Goal: Information Seeking & Learning: Learn about a topic

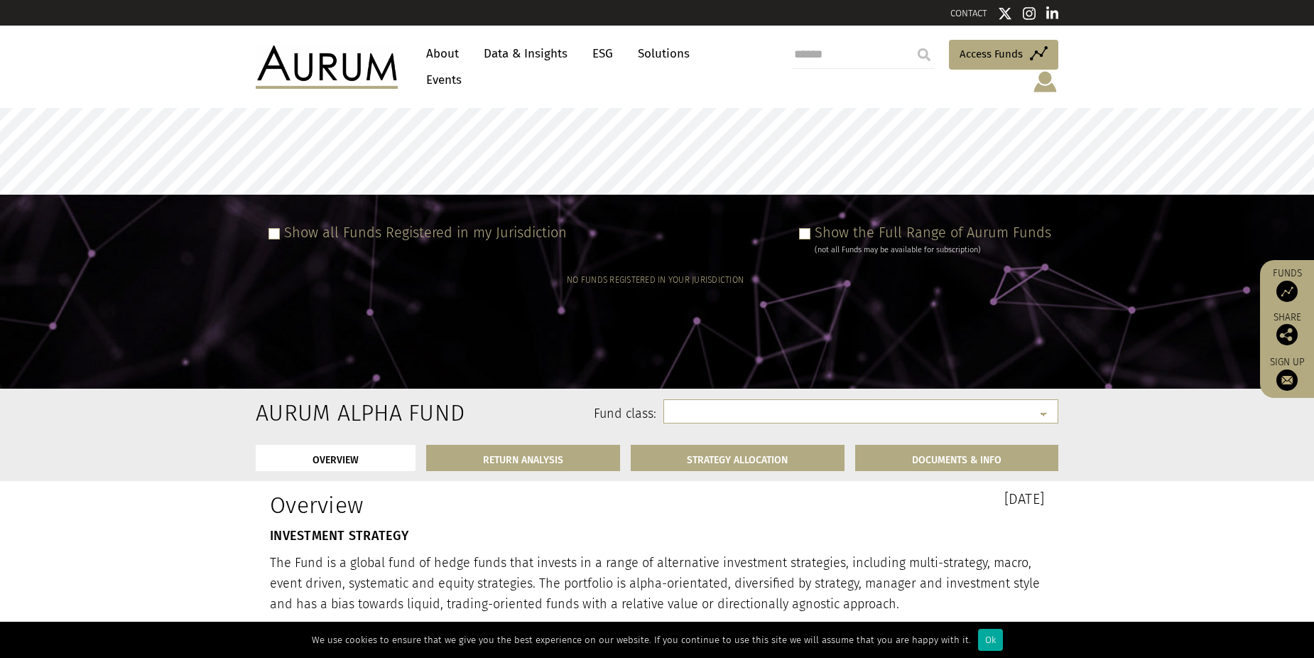
select select
click at [680, 64] on link "Solutions" at bounding box center [664, 53] width 66 height 26
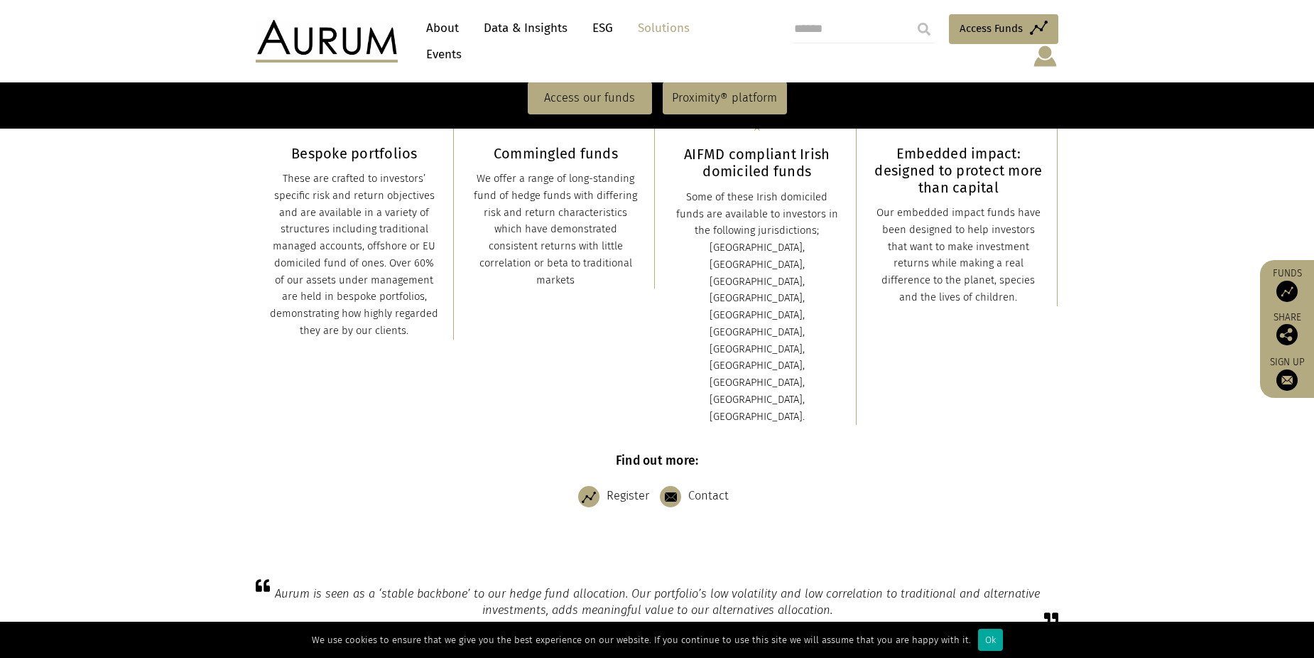
scroll to position [568, 0]
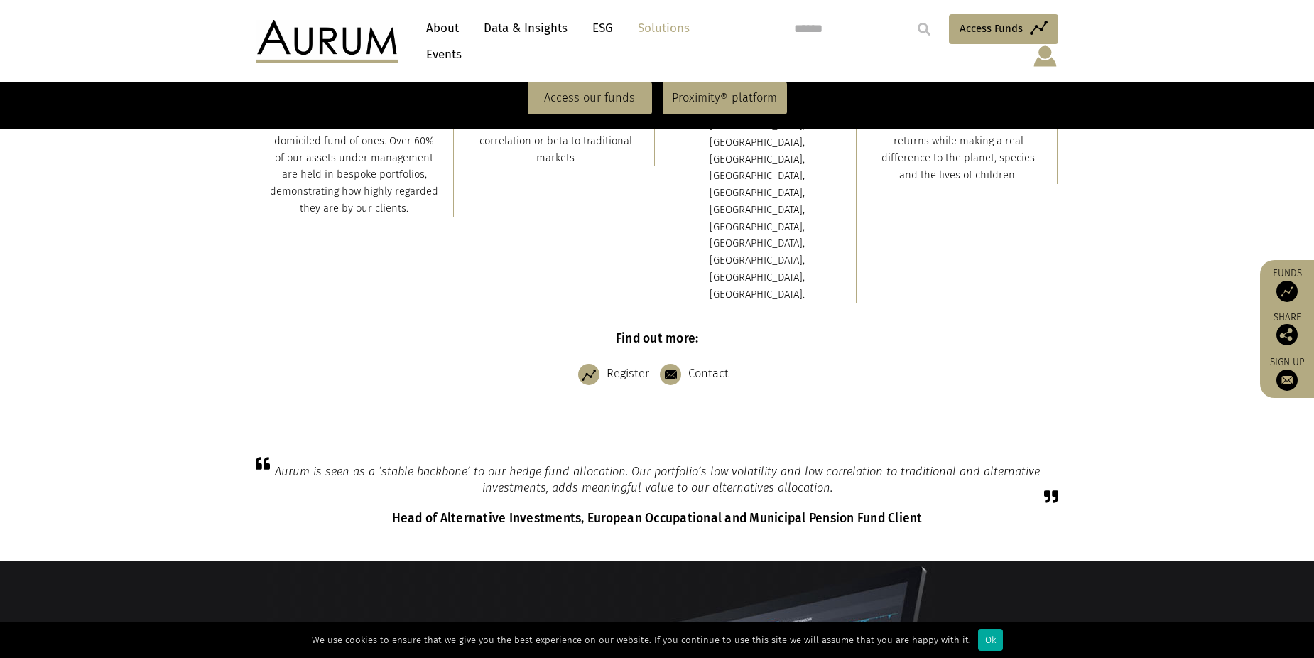
click at [508, 36] on link "Data & Insights" at bounding box center [526, 28] width 98 height 26
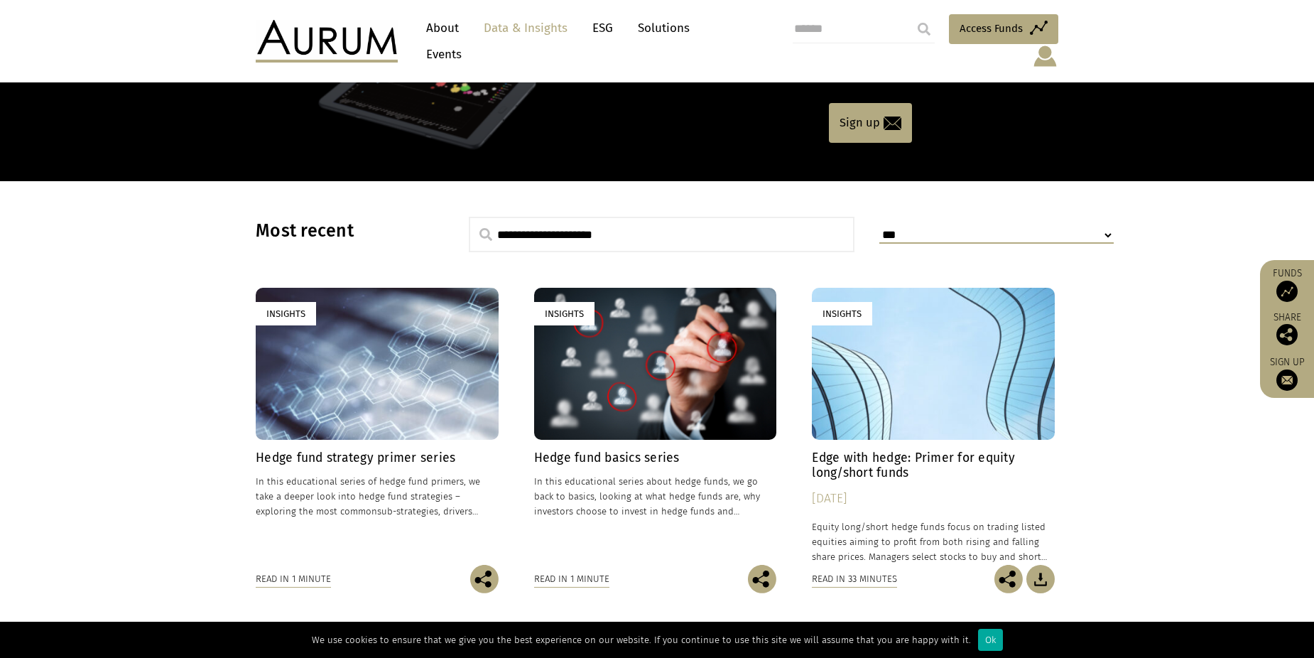
scroll to position [284, 0]
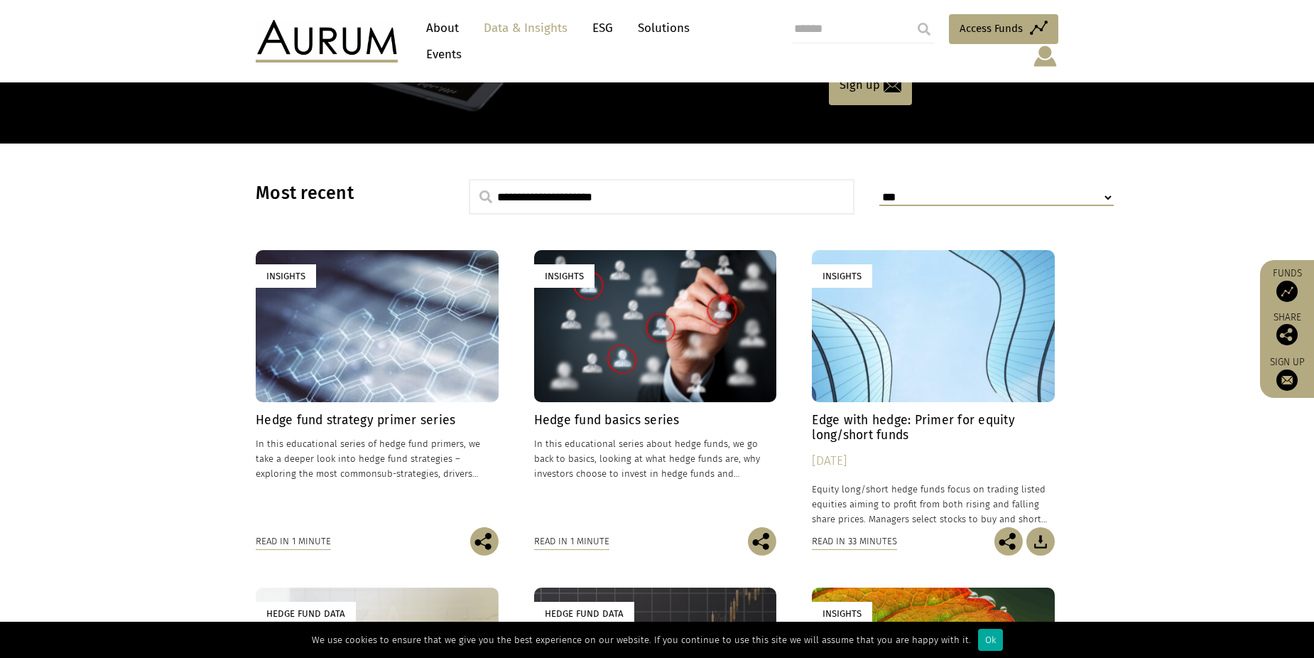
click at [369, 413] on h4 "Hedge fund strategy primer series" at bounding box center [377, 420] width 243 height 15
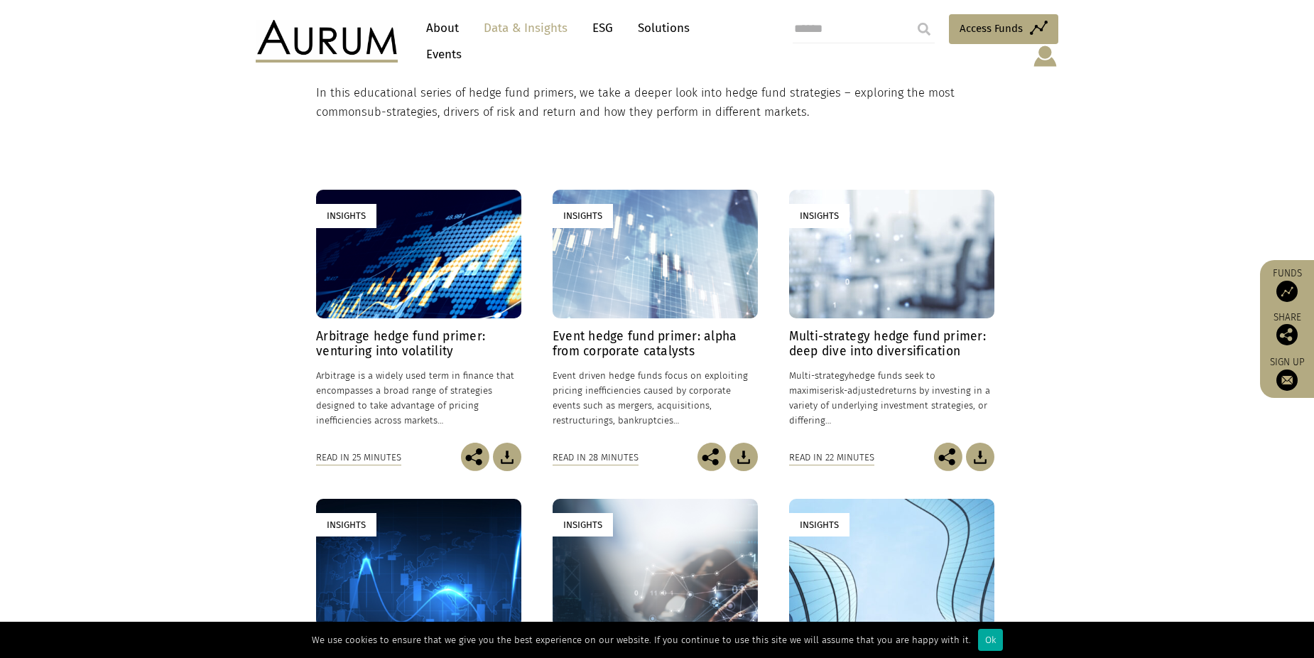
scroll to position [639, 0]
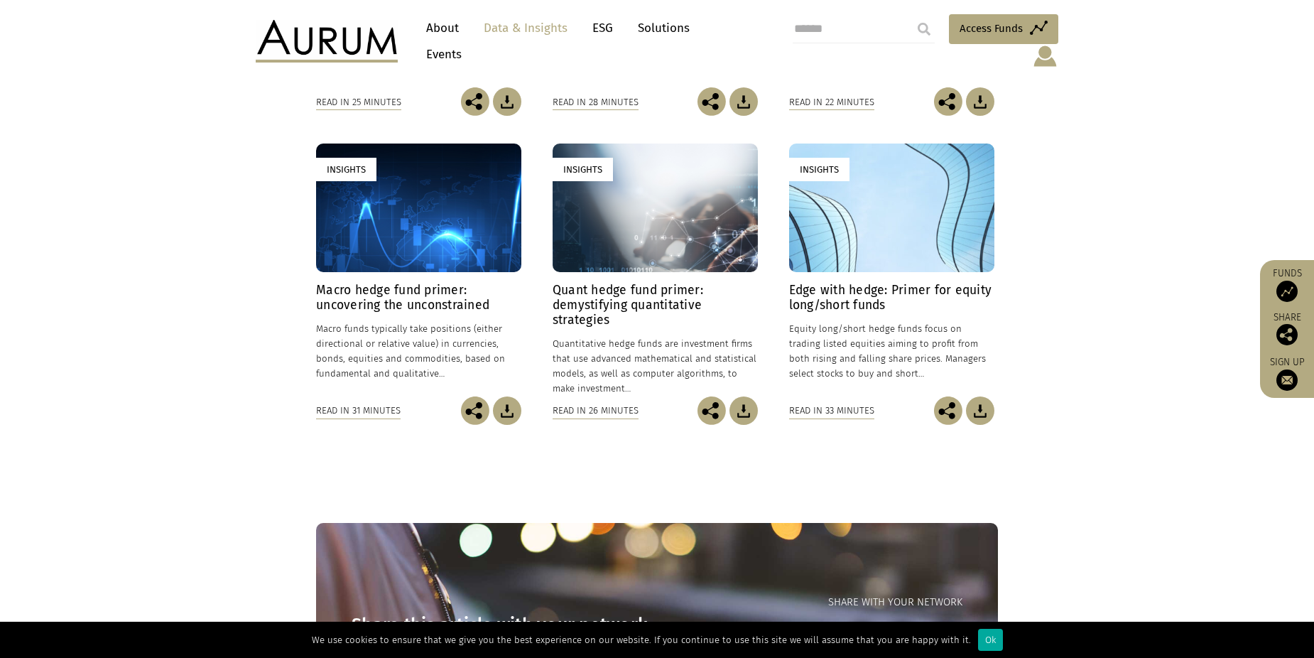
click at [606, 296] on h4 "Quant hedge fund primer: demystifying quantitative strategies" at bounding box center [655, 305] width 205 height 45
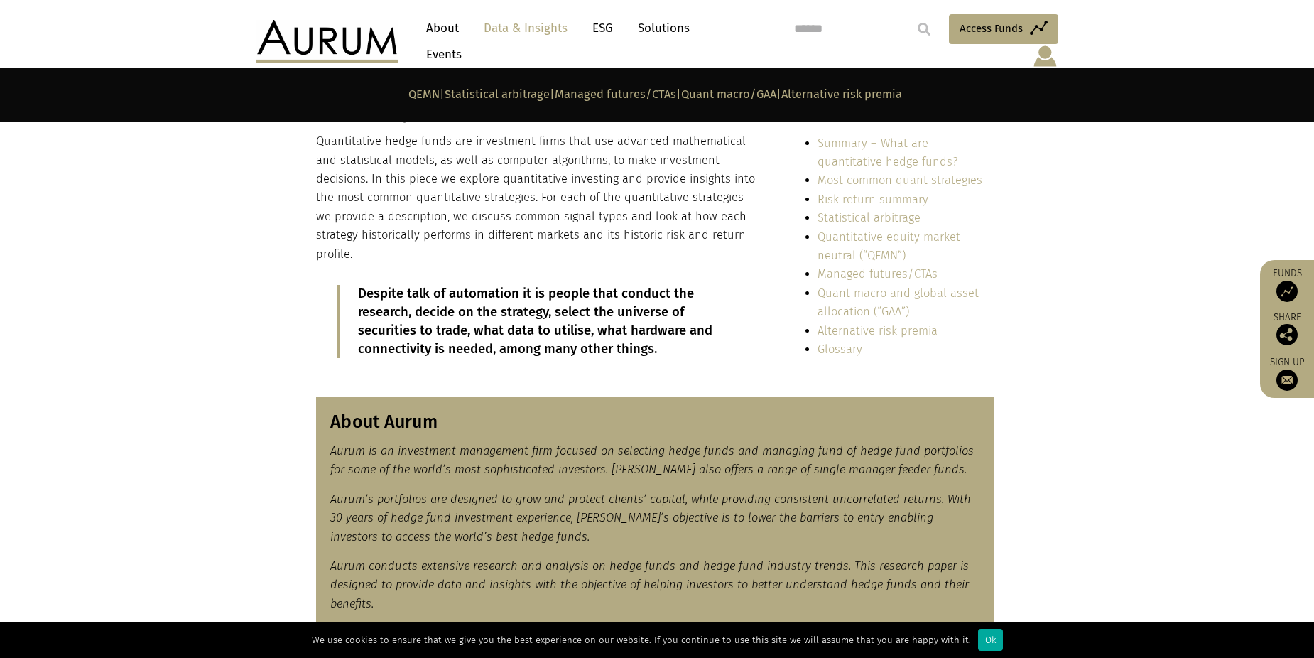
scroll to position [355, 0]
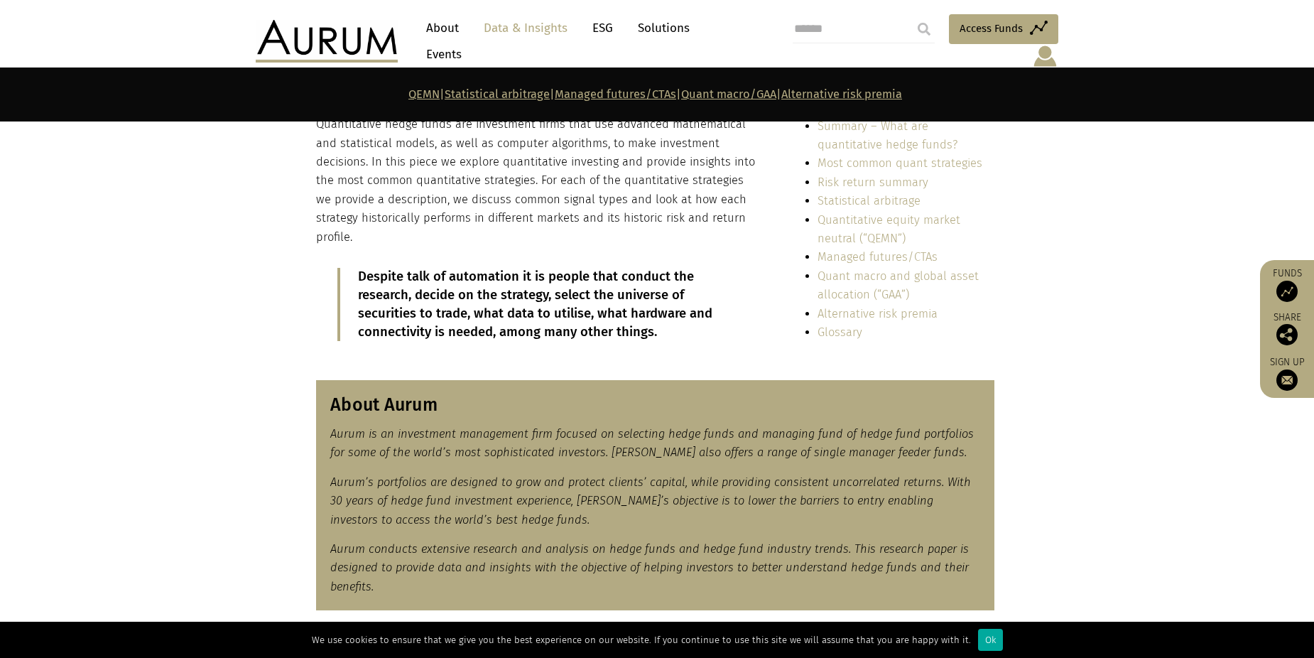
click at [902, 194] on link "Statistical arbitrage" at bounding box center [868, 200] width 103 height 13
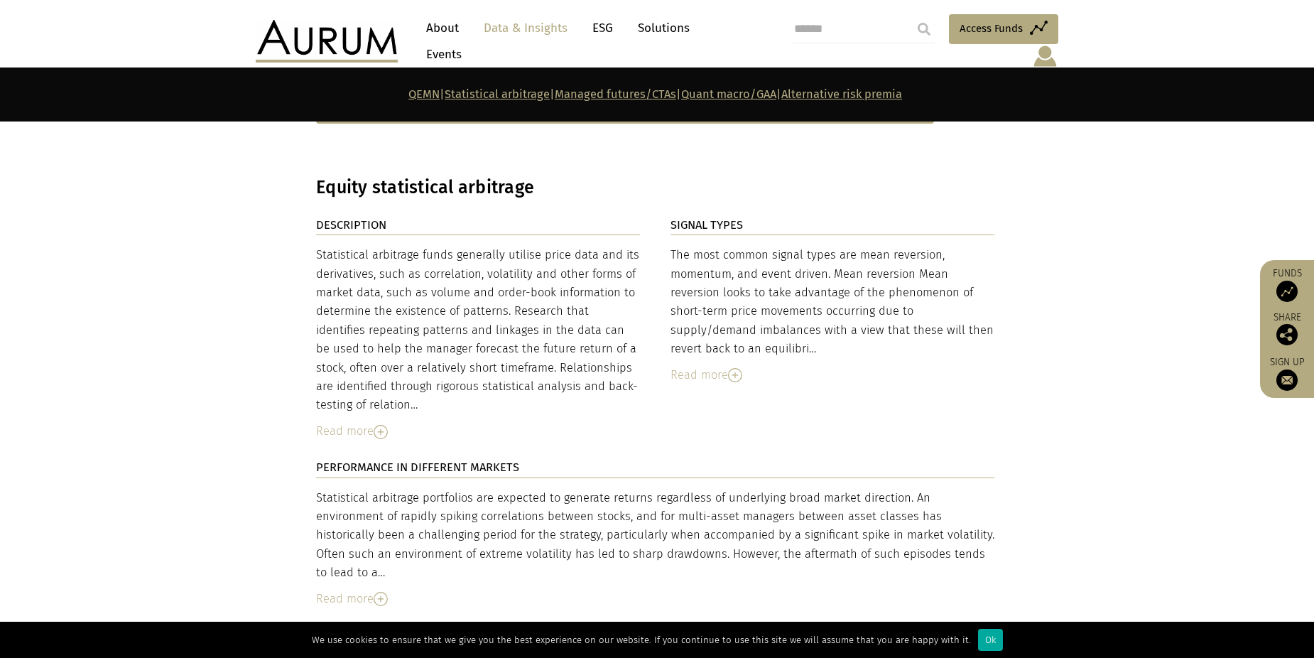
scroll to position [2357, 0]
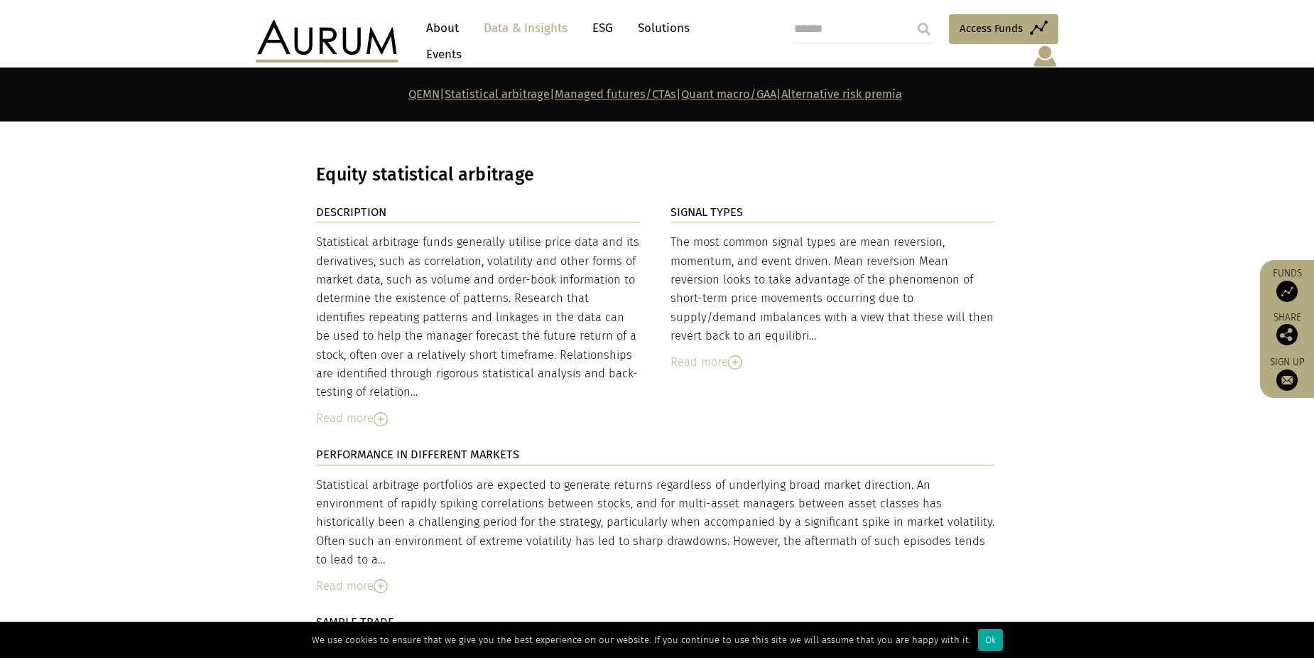
click at [357, 409] on div "Read more" at bounding box center [478, 418] width 324 height 18
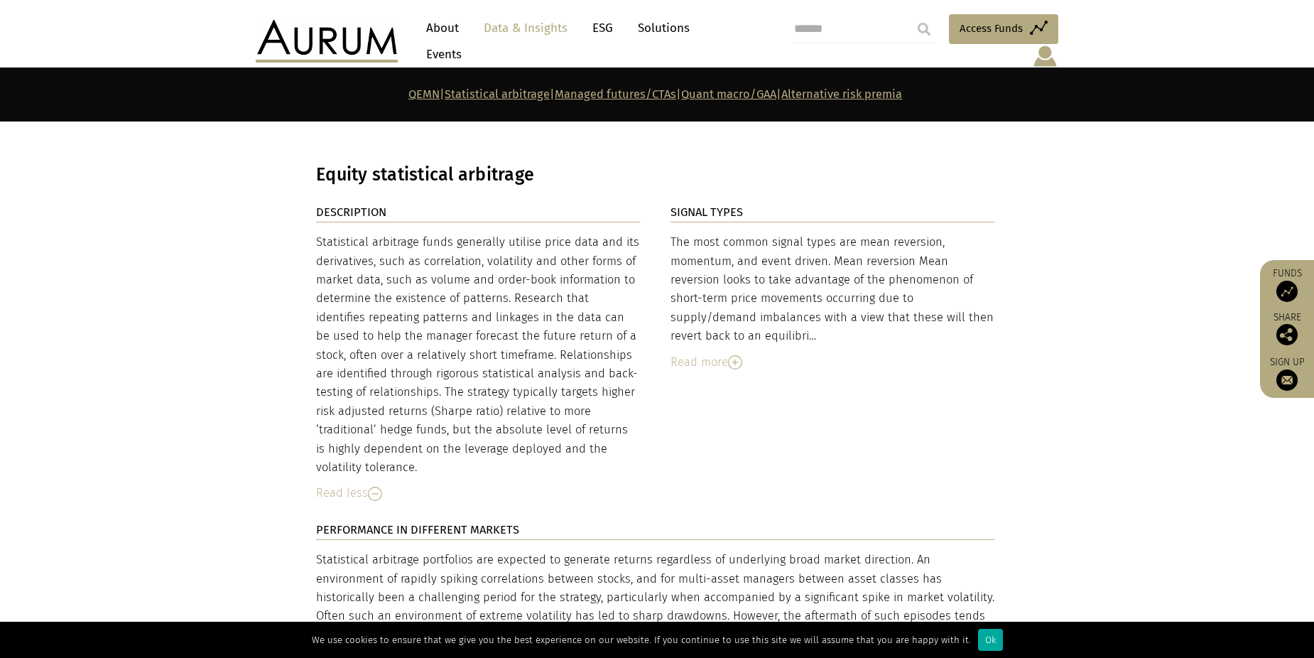
click at [724, 353] on div "Read more" at bounding box center [832, 362] width 324 height 18
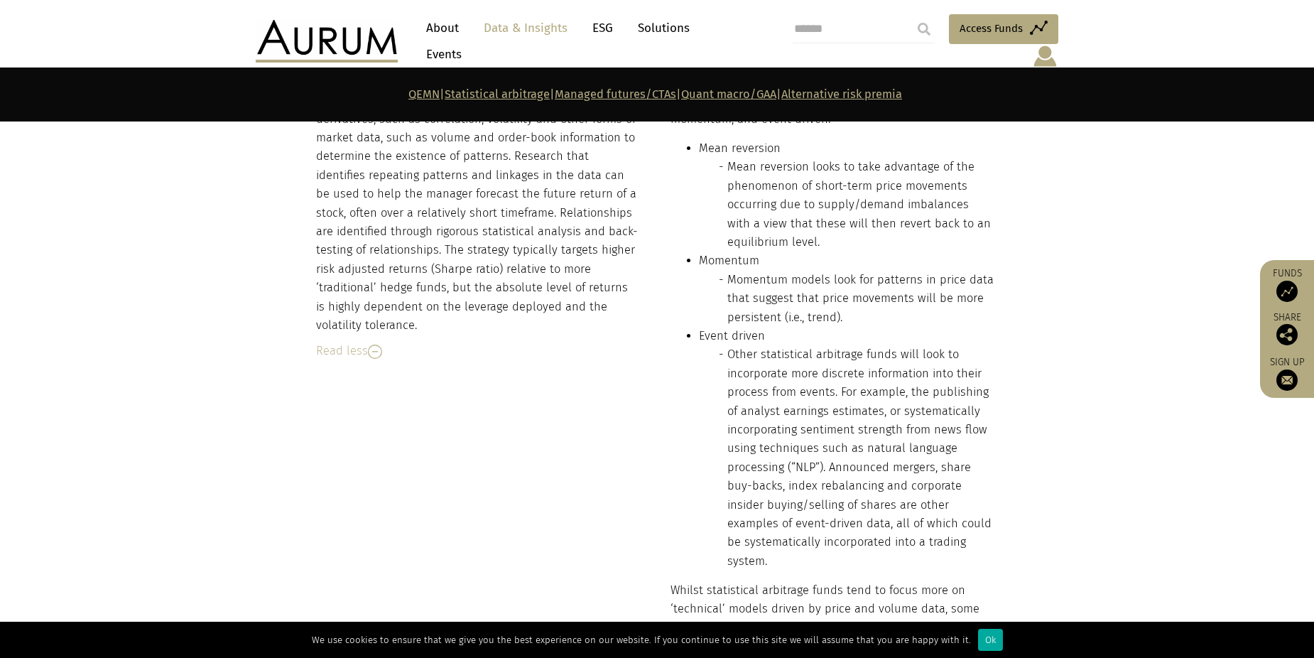
click at [915, 365] on li "Other statistical arbitrage funds will look to incorporate more discrete inform…" at bounding box center [860, 457] width 267 height 225
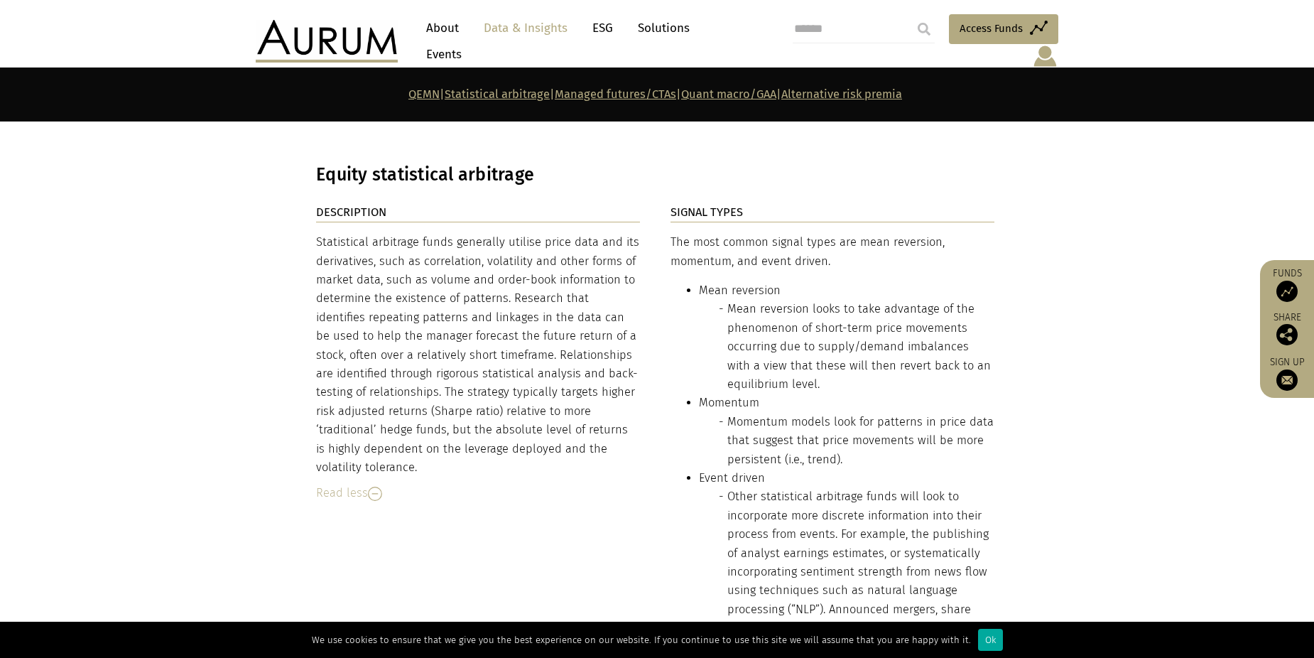
scroll to position [2499, 0]
